Goal: Task Accomplishment & Management: Manage account settings

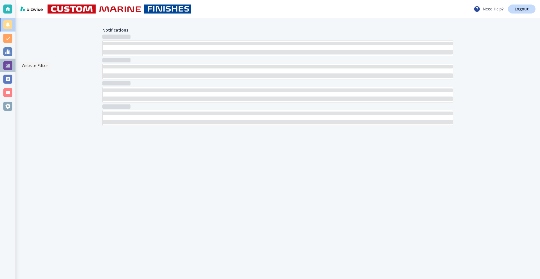
click at [6, 66] on div at bounding box center [7, 65] width 9 height 9
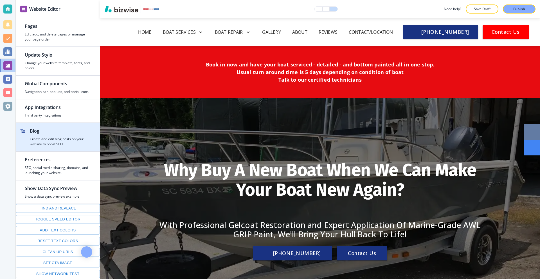
click at [57, 134] on h2 "Blog" at bounding box center [60, 130] width 61 height 7
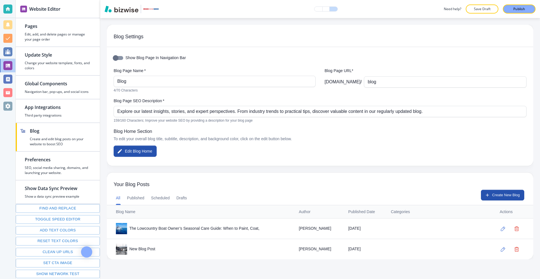
click at [117, 58] on input "Show Blog Page In Navigation Bar" at bounding box center [116, 58] width 32 height 11
checkbox input "true"
click at [516, 10] on p "Publish" at bounding box center [519, 8] width 12 height 5
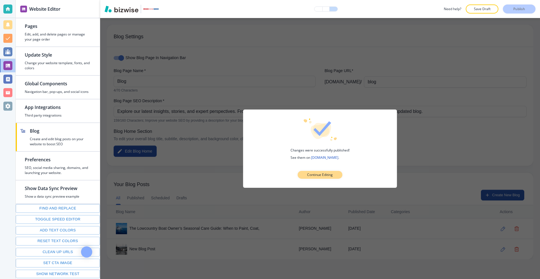
click at [309, 176] on p "Continue Editing" at bounding box center [320, 174] width 26 height 5
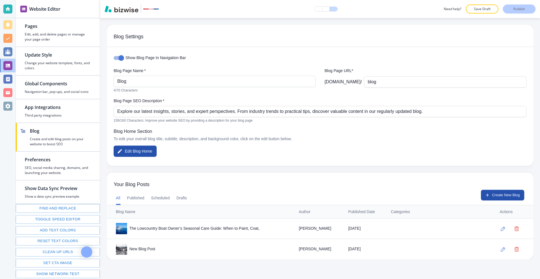
click at [214, 243] on div "New Blog Post" at bounding box center [203, 248] width 174 height 11
click at [136, 250] on div "New Blog Post" at bounding box center [203, 248] width 174 height 11
click at [501, 248] on icon "button" at bounding box center [503, 249] width 5 height 5
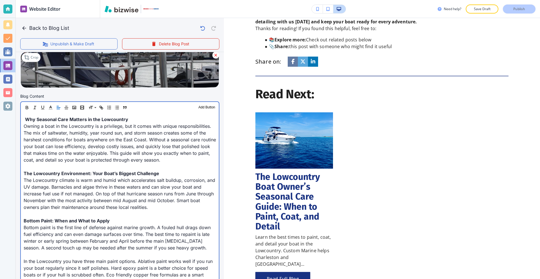
scroll to position [141, 0]
click at [24, 119] on p "Why Seasonal Care Matters in the Lowcountry" at bounding box center [120, 119] width 192 height 7
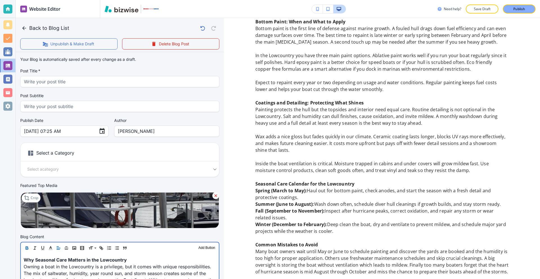
scroll to position [0, 0]
click at [21, 27] on icon "button" at bounding box center [24, 28] width 6 height 6
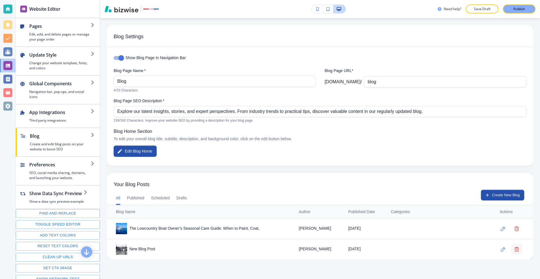
click at [514, 249] on icon "button" at bounding box center [516, 249] width 4 height 5
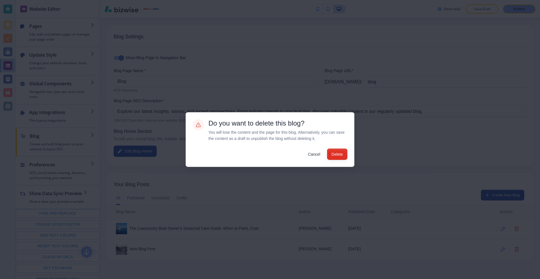
click at [333, 153] on button "Delete" at bounding box center [337, 153] width 20 height 11
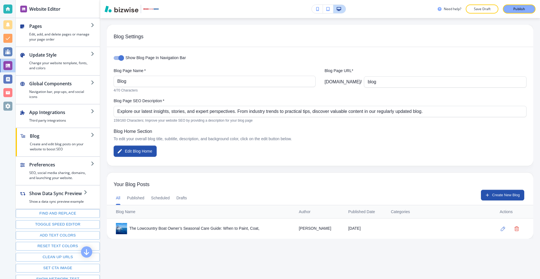
click at [175, 234] on div "The Lowcountry Boat Owner’s Seasonal Care Guide: When to Paint, Coat," at bounding box center [203, 228] width 174 height 11
click at [501, 228] on icon "button" at bounding box center [503, 228] width 5 height 5
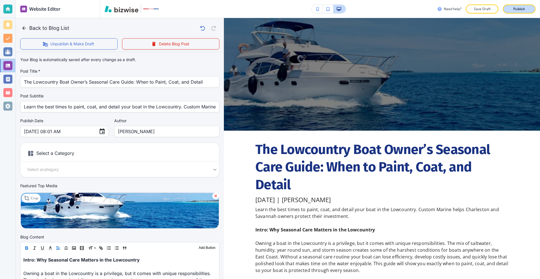
click at [525, 8] on div "Publish" at bounding box center [519, 8] width 18 height 5
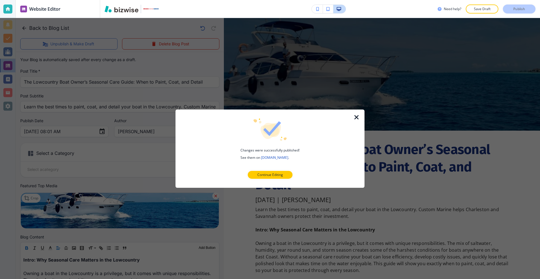
click at [355, 114] on icon "button" at bounding box center [356, 117] width 7 height 7
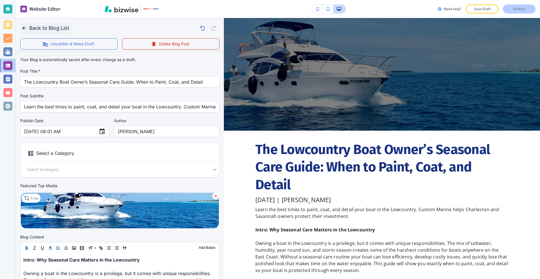
click at [24, 27] on icon "button" at bounding box center [24, 28] width 6 height 6
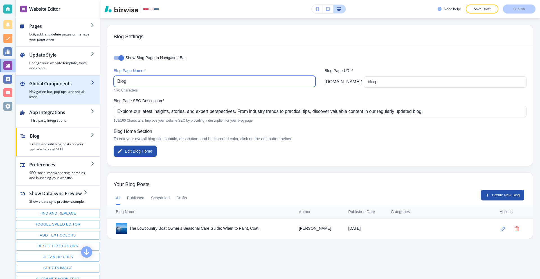
drag, startPoint x: 141, startPoint y: 82, endPoint x: 80, endPoint y: 80, distance: 61.9
click at [80, 80] on div "Website Editor Pages Edit, add, and delete pages or manage your page order Upda…" at bounding box center [278, 139] width 524 height 279
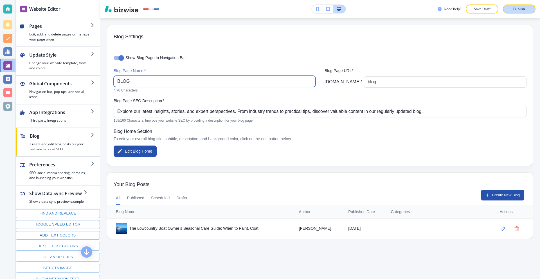
type input "BLOG"
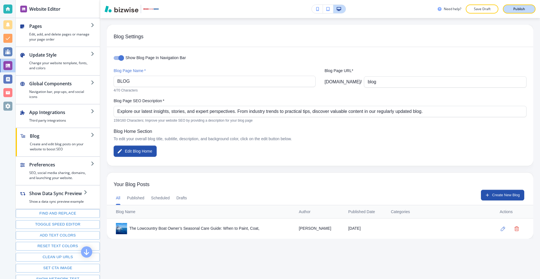
click at [517, 11] on p "Publish" at bounding box center [519, 8] width 12 height 5
